Goal: Information Seeking & Learning: Understand process/instructions

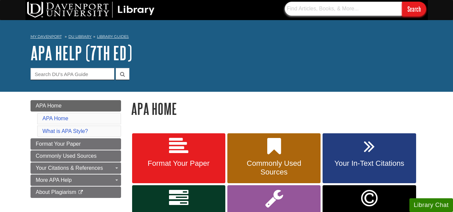
click at [312, 10] on input "text" at bounding box center [343, 9] width 117 height 14
click at [413, 9] on input "Search" at bounding box center [414, 9] width 24 height 14
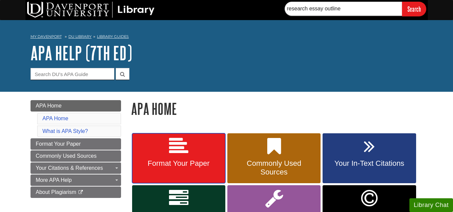
click at [208, 151] on link "Format Your Paper" at bounding box center [178, 158] width 93 height 50
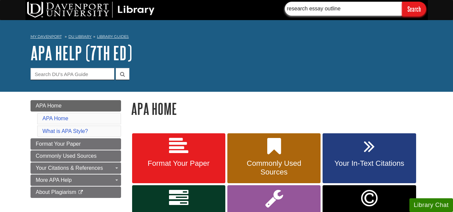
click at [341, 11] on input "research essay outline" at bounding box center [343, 9] width 117 height 14
type input "research essay templet"
click at [412, 15] on input "Search" at bounding box center [414, 9] width 24 height 14
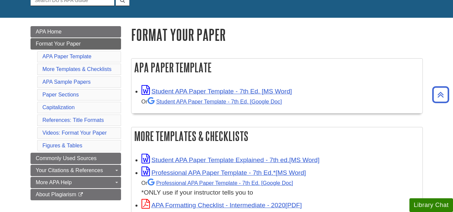
scroll to position [61, 0]
